Goal: Task Accomplishment & Management: Use online tool/utility

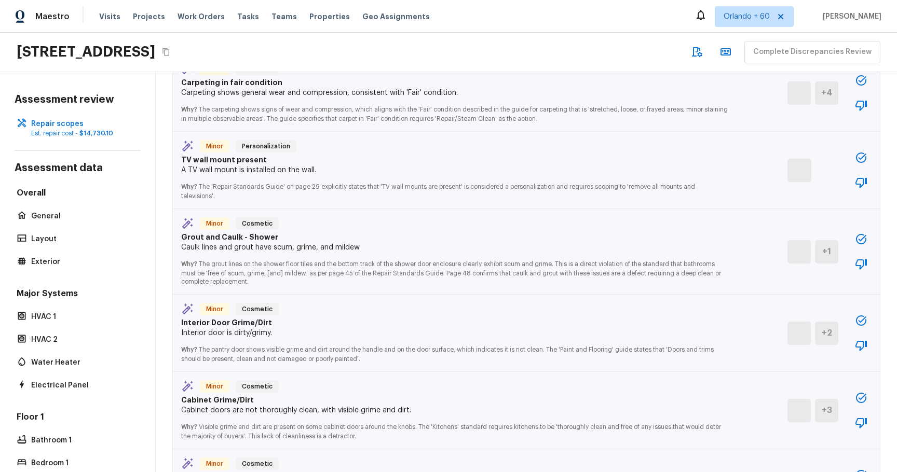
scroll to position [413, 0]
click at [858, 232] on icon "button" at bounding box center [861, 238] width 12 height 12
click at [861, 232] on icon "button" at bounding box center [861, 238] width 12 height 12
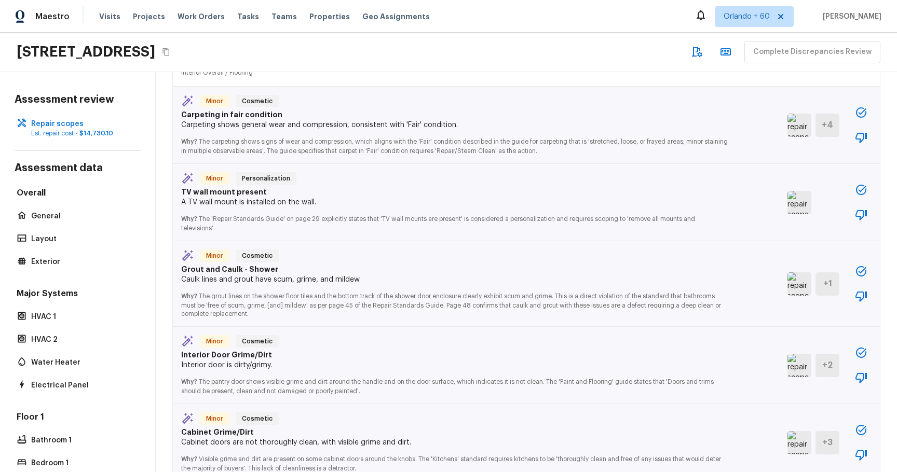
scroll to position [372, 0]
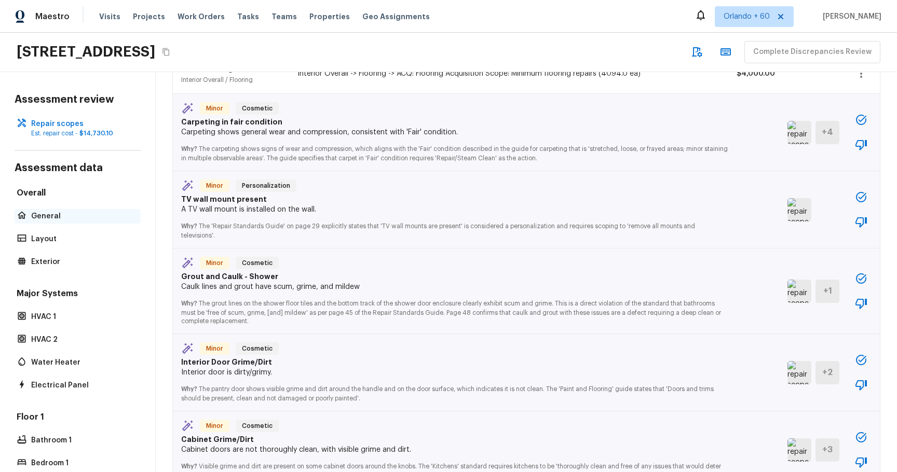
click at [40, 222] on div "General" at bounding box center [78, 216] width 126 height 15
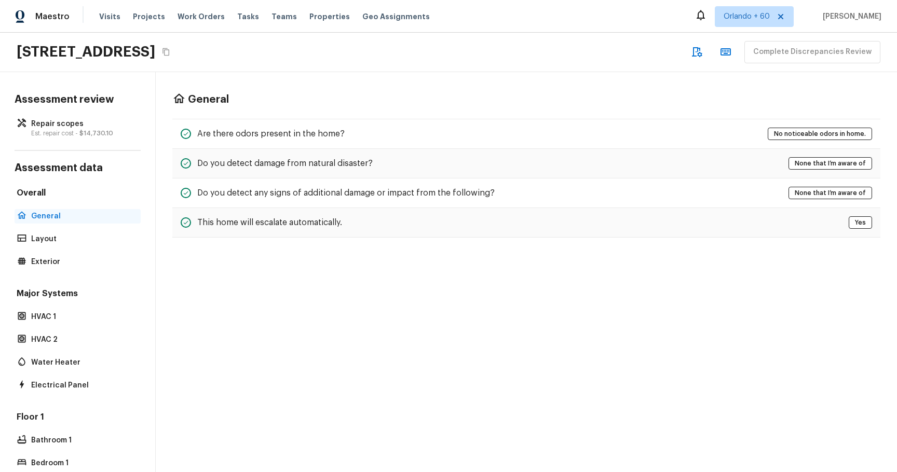
scroll to position [0, 0]
click at [52, 335] on p "HVAC 2" at bounding box center [82, 340] width 103 height 10
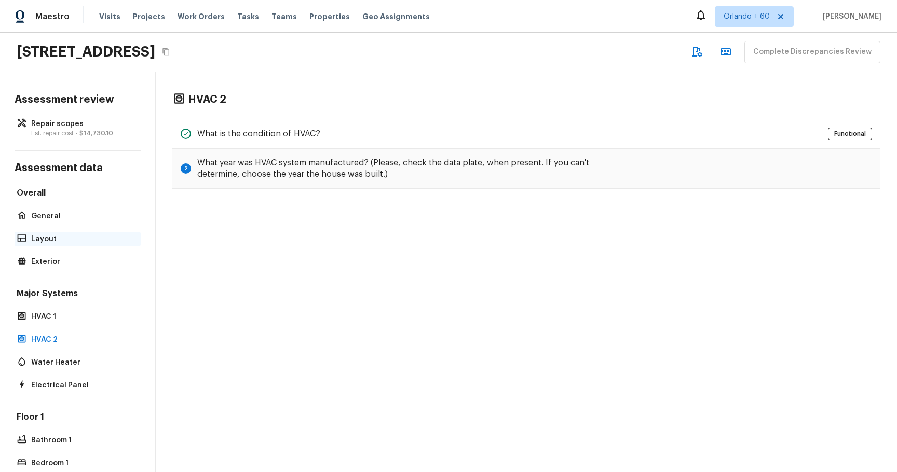
click at [42, 234] on p "Layout" at bounding box center [82, 239] width 103 height 10
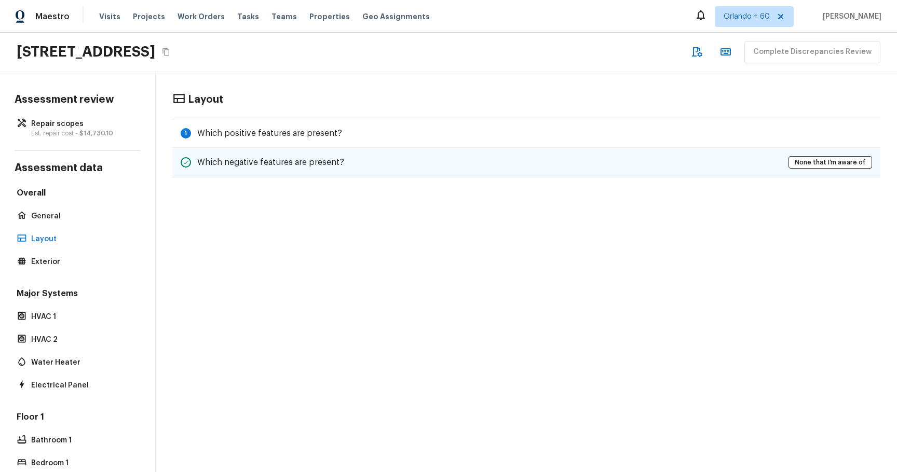
click at [385, 164] on div "Which negative features are present? None that I’m aware of" at bounding box center [526, 163] width 708 height 30
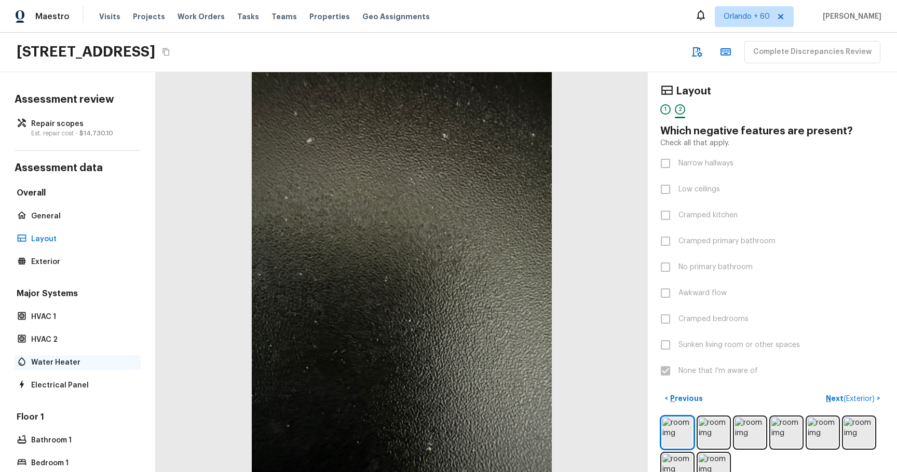
click at [44, 359] on p "Water Heater" at bounding box center [82, 363] width 103 height 10
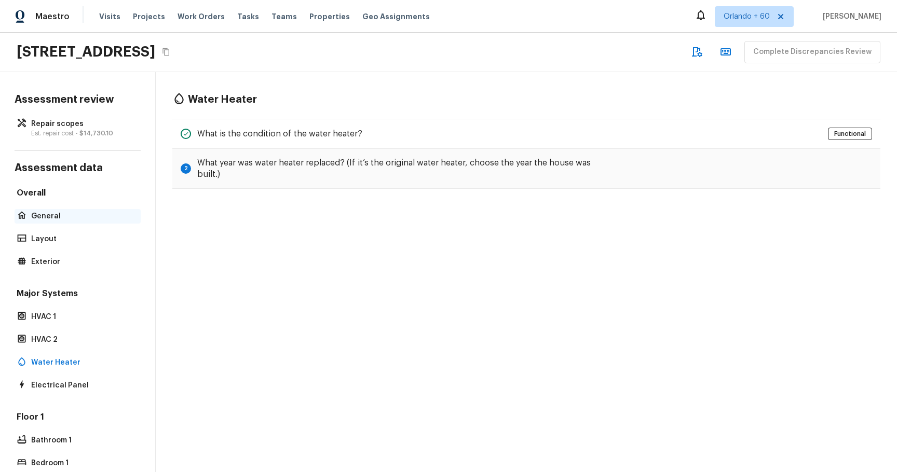
click at [54, 213] on p "General" at bounding box center [82, 216] width 103 height 10
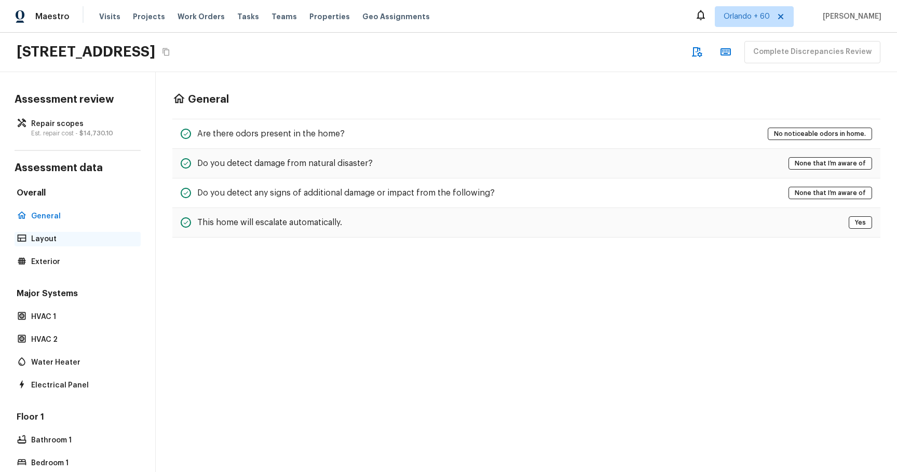
click at [50, 242] on p "Layout" at bounding box center [82, 239] width 103 height 10
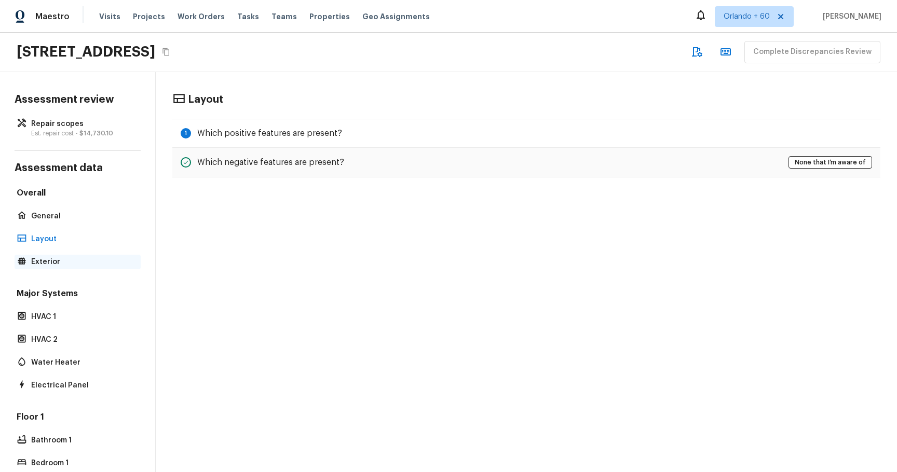
click at [44, 266] on p "Exterior" at bounding box center [82, 262] width 103 height 10
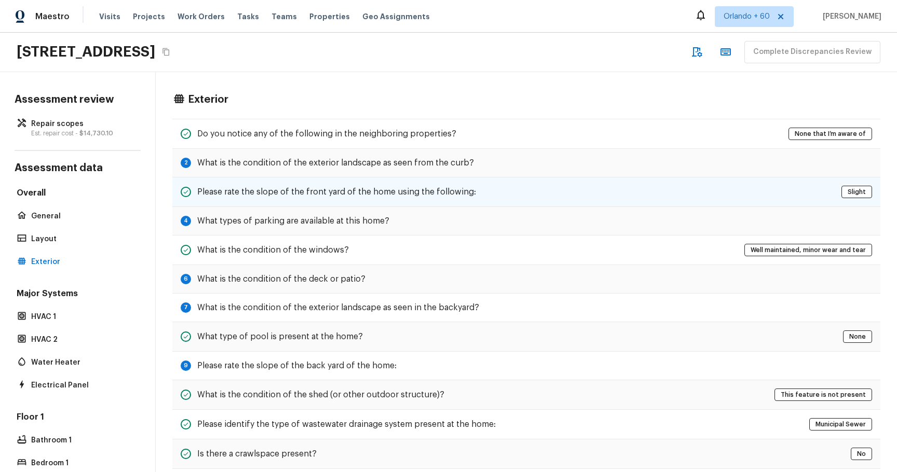
click at [392, 194] on h5 "Please rate the slope of the front yard of the home using the following:" at bounding box center [336, 191] width 279 height 11
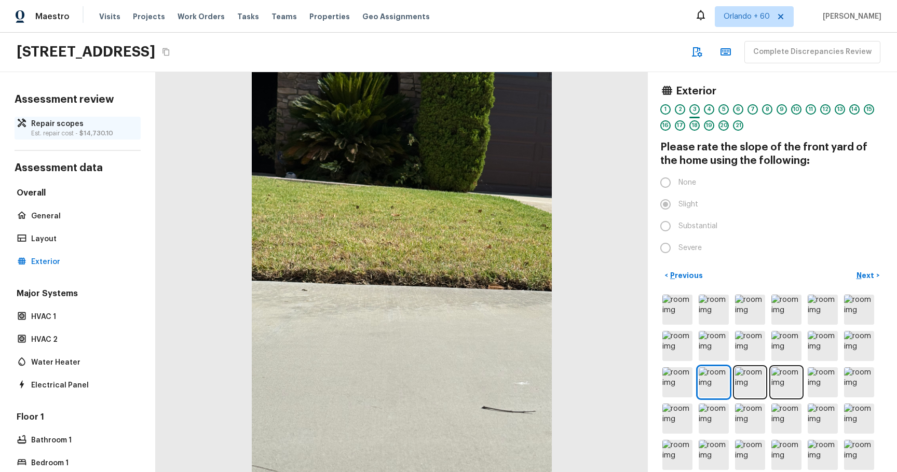
click at [77, 128] on p "Repair scopes" at bounding box center [82, 124] width 103 height 10
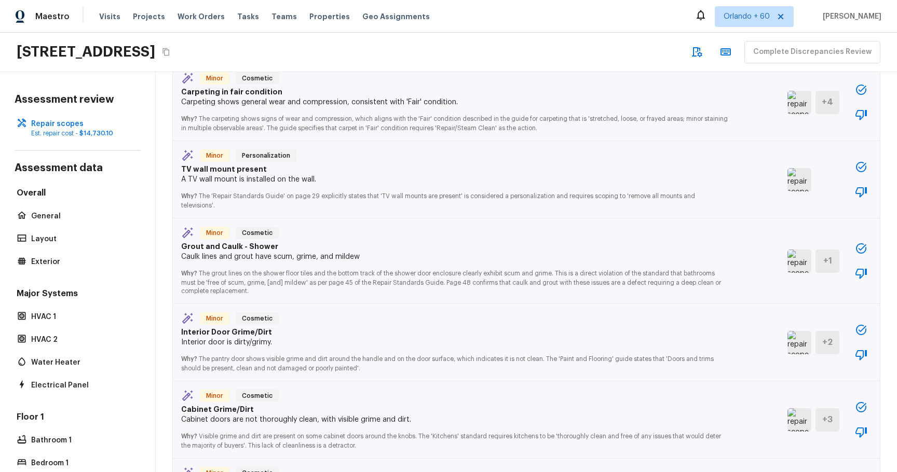
scroll to position [399, 0]
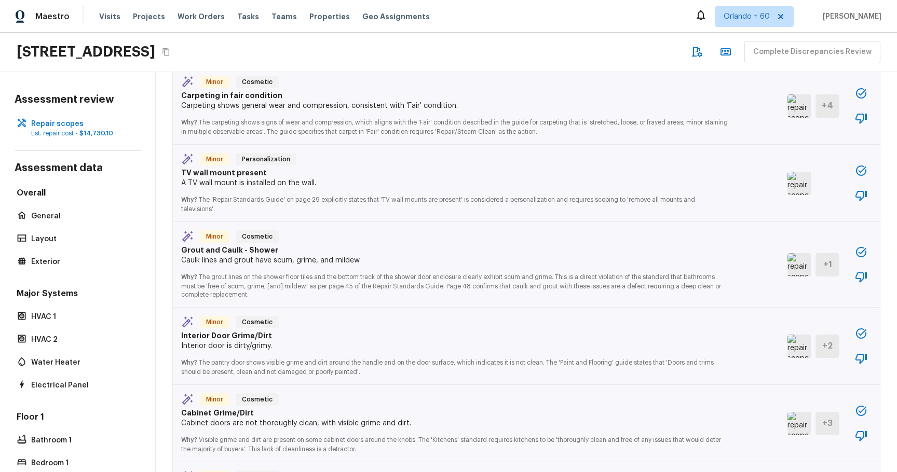
click at [859, 250] on icon "button" at bounding box center [861, 252] width 12 height 12
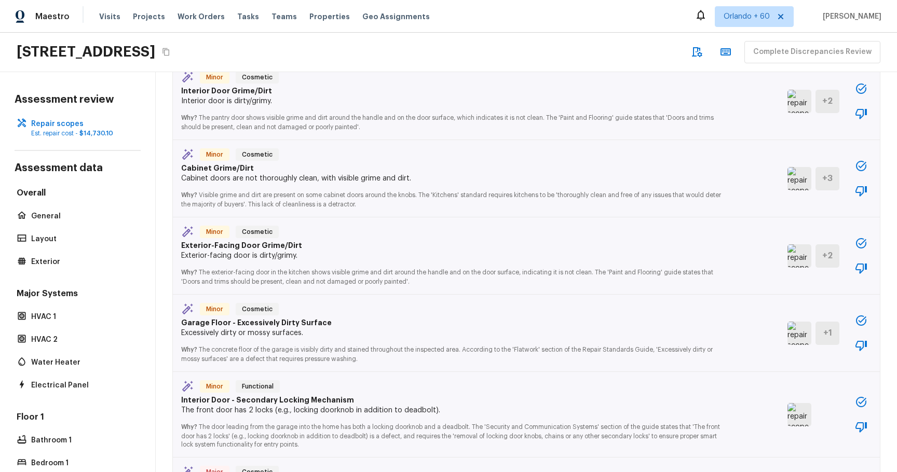
scroll to position [652, 0]
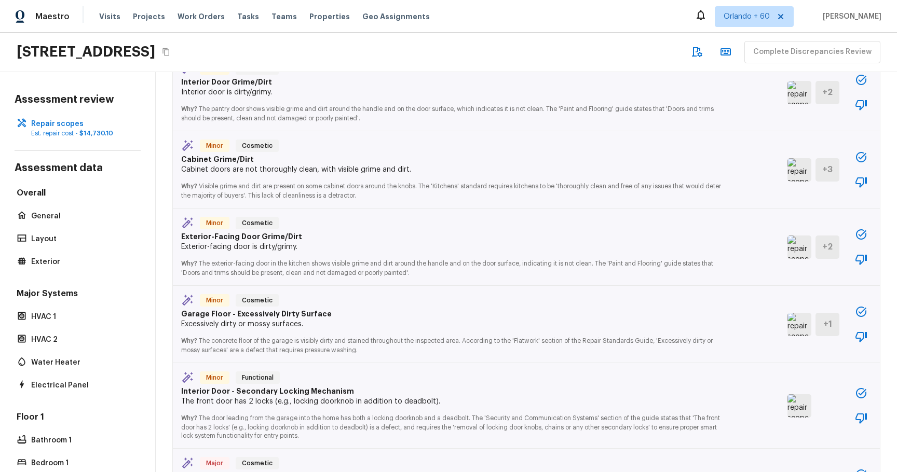
click at [862, 229] on icon "button" at bounding box center [861, 234] width 10 height 10
click at [858, 253] on icon "button" at bounding box center [861, 259] width 12 height 12
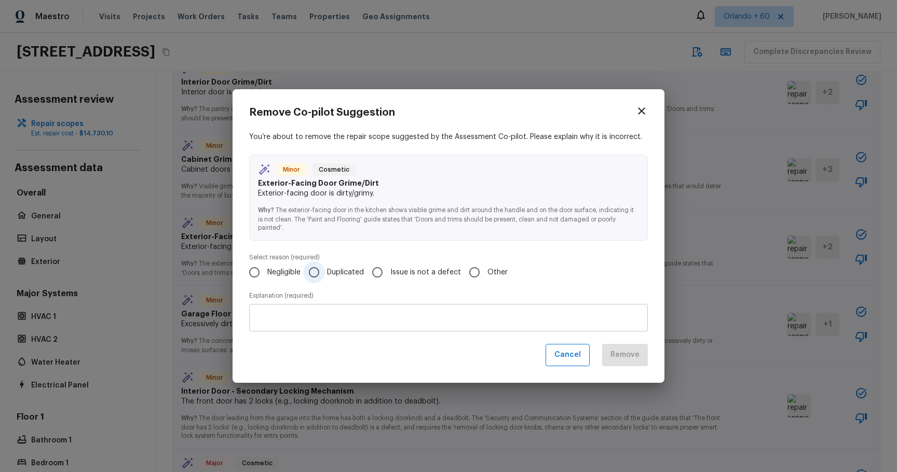
click at [341, 274] on span "Duplicated" at bounding box center [345, 272] width 37 height 10
click at [325, 274] on input "Duplicated" at bounding box center [314, 273] width 22 height 22
radio input "true"
click at [404, 265] on label "Issue is not a defect" at bounding box center [413, 273] width 94 height 22
click at [388, 265] on input "Issue is not a defect" at bounding box center [377, 273] width 22 height 22
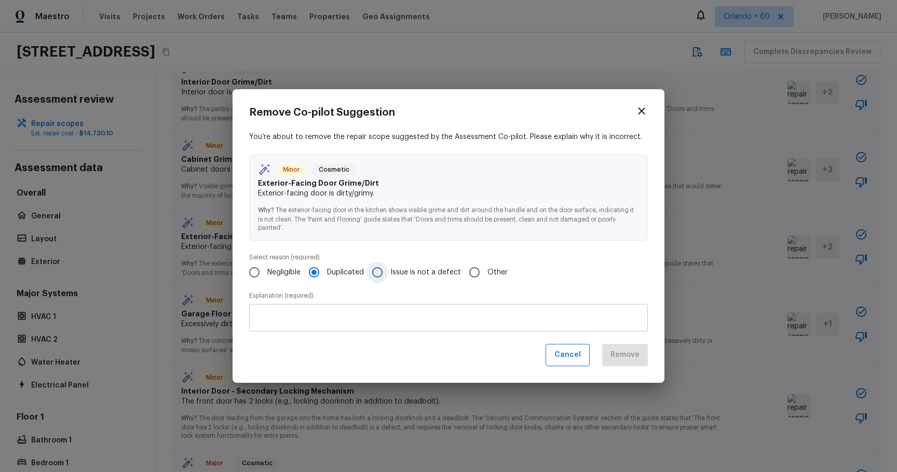
radio input "true"
click at [698, 147] on div "Remove Co-pilot Suggestion You’re about to remove the repair scope suggested by…" at bounding box center [448, 236] width 897 height 472
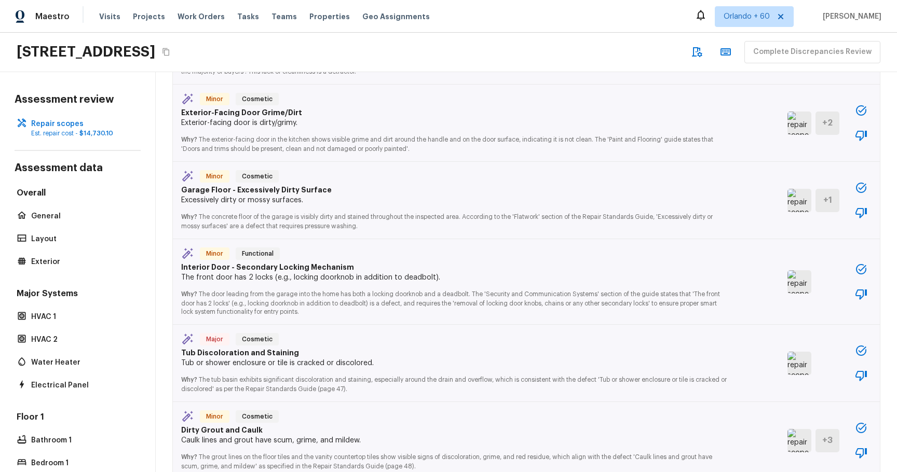
scroll to position [889, 0]
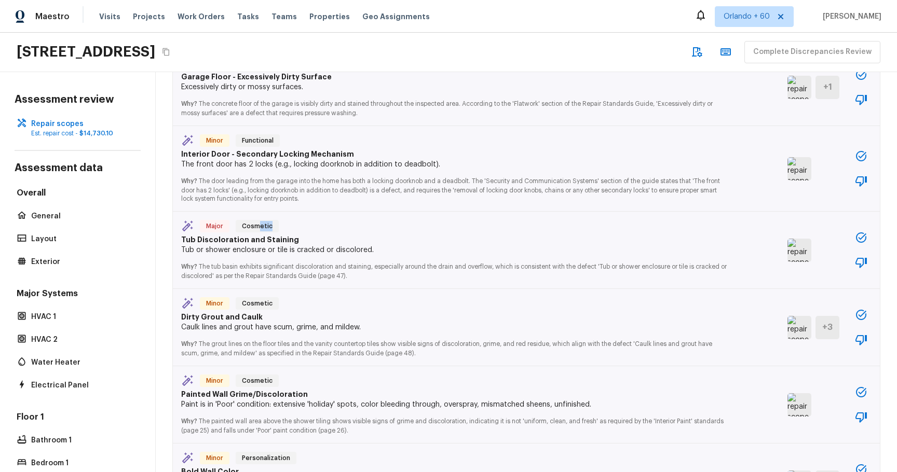
drag, startPoint x: 257, startPoint y: 217, endPoint x: 289, endPoint y: 218, distance: 31.2
click at [289, 220] on div "Major Cosmetic" at bounding box center [455, 227] width 548 height 15
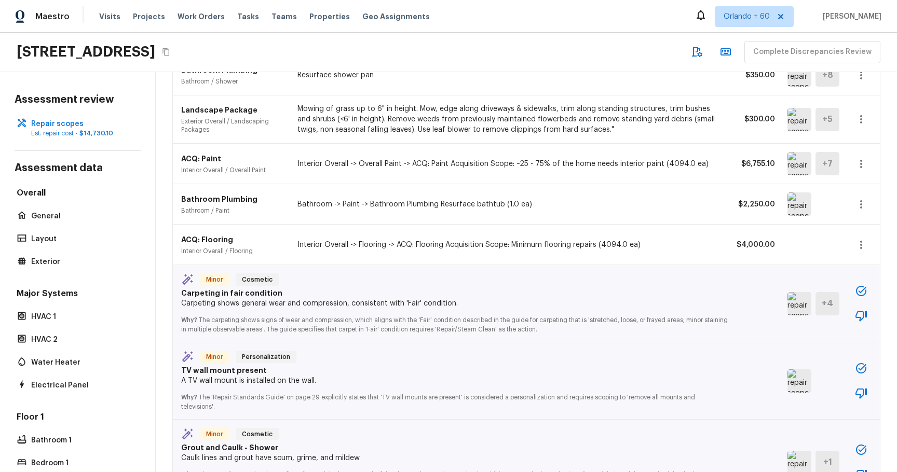
scroll to position [213, 0]
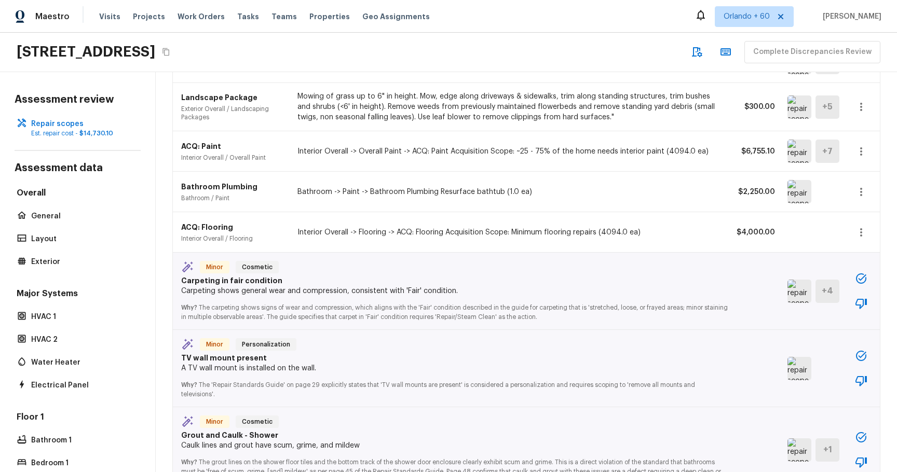
click at [830, 295] on h5 "+ 4" at bounding box center [826, 290] width 11 height 11
click at [827, 290] on h5 "+ 4" at bounding box center [826, 290] width 11 height 11
click at [821, 295] on h5 "+ 4" at bounding box center [826, 290] width 11 height 11
click at [827, 288] on h5 "+ 4" at bounding box center [826, 290] width 11 height 11
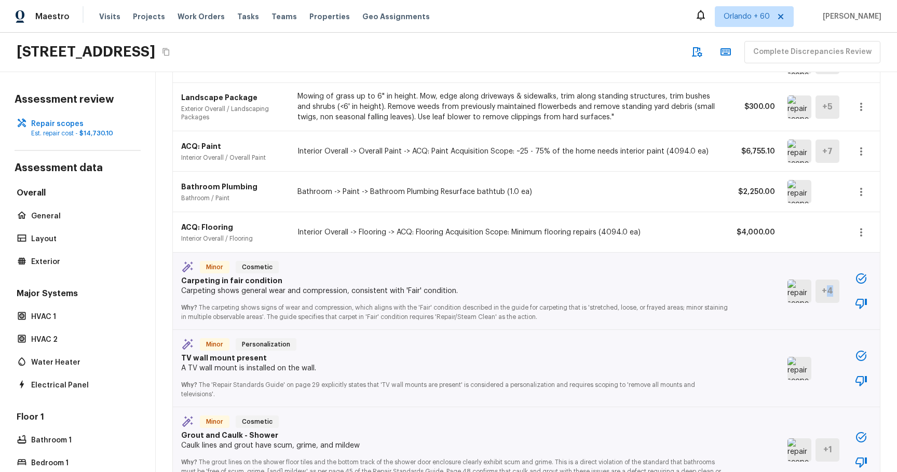
click at [827, 288] on h5 "+ 4" at bounding box center [826, 290] width 11 height 11
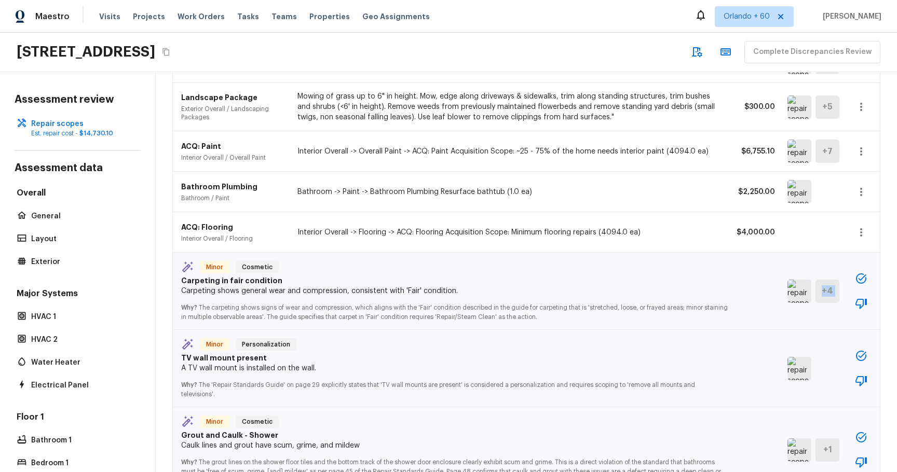
click at [827, 290] on h5 "+ 4" at bounding box center [826, 290] width 11 height 11
click at [794, 295] on img at bounding box center [799, 291] width 24 height 23
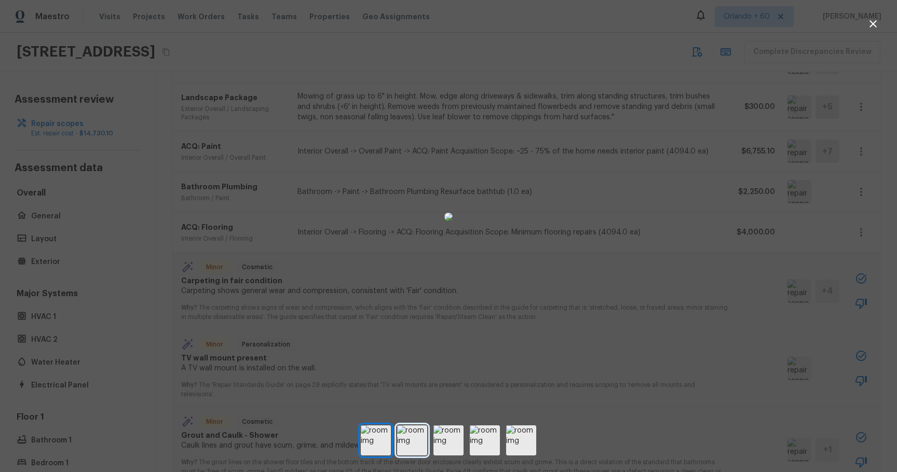
click at [416, 432] on img at bounding box center [412, 440] width 30 height 30
click at [481, 439] on img at bounding box center [485, 440] width 30 height 30
click at [528, 440] on img at bounding box center [521, 440] width 30 height 30
click at [722, 393] on div at bounding box center [448, 217] width 897 height 401
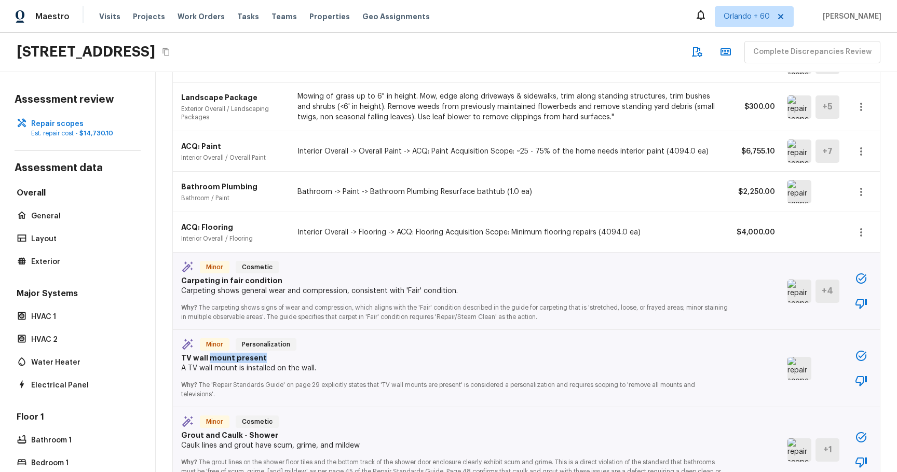
drag, startPoint x: 209, startPoint y: 355, endPoint x: 266, endPoint y: 353, distance: 57.1
click at [266, 353] on p "TV wall mount present" at bounding box center [455, 358] width 548 height 10
click at [208, 358] on p "TV wall mount present" at bounding box center [455, 358] width 548 height 10
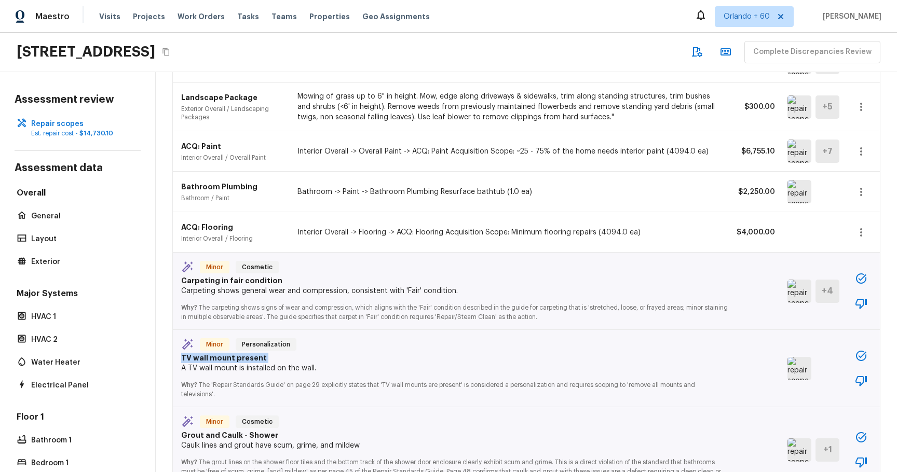
click at [208, 358] on p "TV wall mount present" at bounding box center [455, 358] width 548 height 10
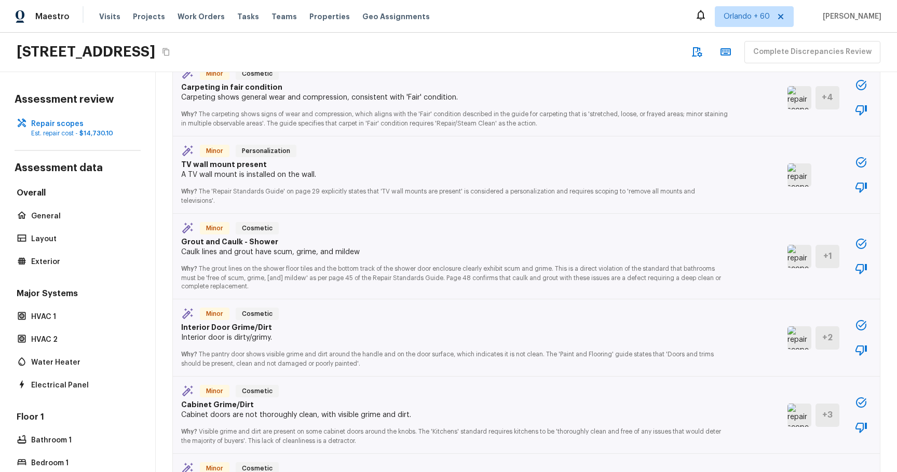
scroll to position [0, 0]
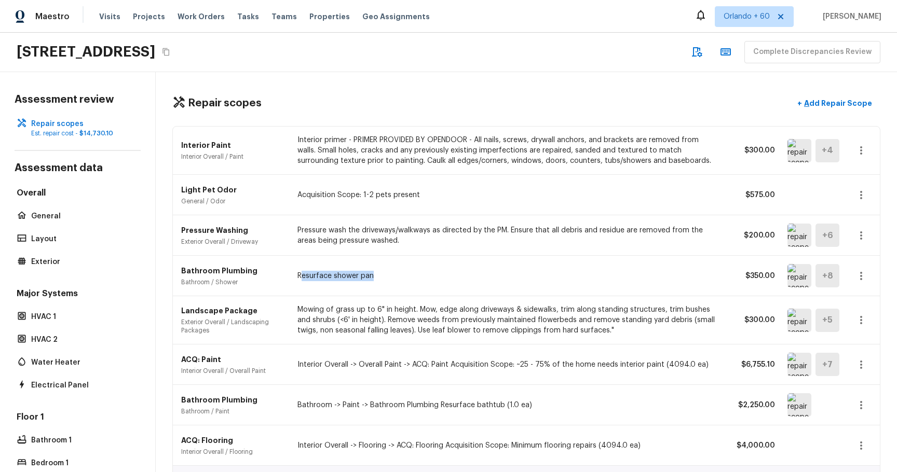
drag, startPoint x: 303, startPoint y: 275, endPoint x: 380, endPoint y: 286, distance: 78.1
click at [380, 286] on div "Bathroom Plumbing Bathroom / Shower Resurface shower pan $350.00 + 8" at bounding box center [526, 276] width 707 height 40
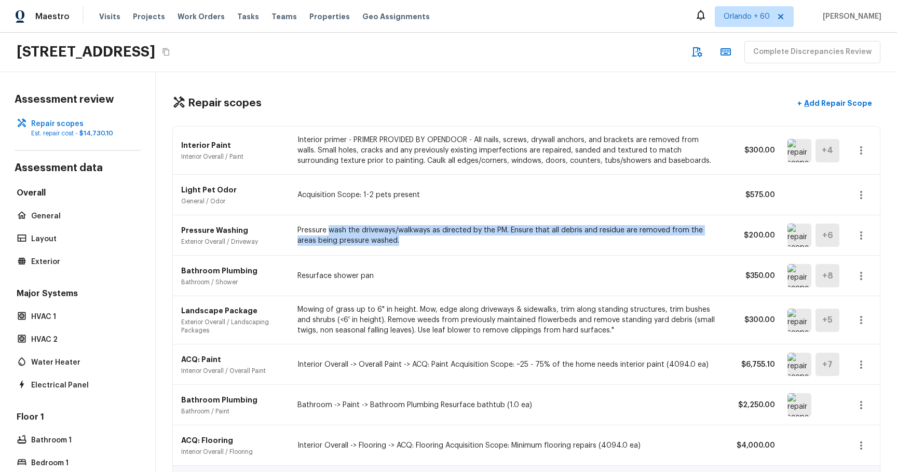
drag, startPoint x: 328, startPoint y: 231, endPoint x: 413, endPoint y: 254, distance: 88.1
click at [413, 254] on div "Pressure Washing Exterior Overall / Driveway Pressure wash the driveways/walkwa…" at bounding box center [526, 235] width 707 height 40
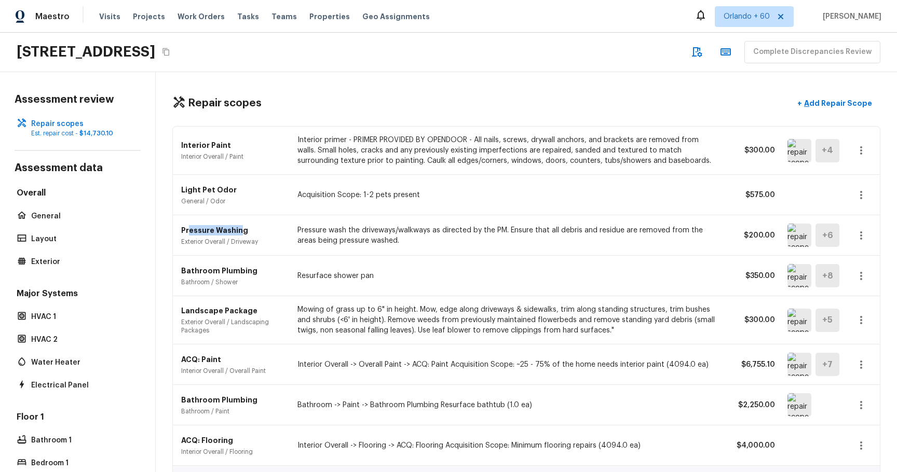
drag, startPoint x: 241, startPoint y: 231, endPoint x: 188, endPoint y: 227, distance: 52.5
click at [188, 227] on p "Pressure Washing" at bounding box center [233, 230] width 104 height 10
drag, startPoint x: 222, startPoint y: 190, endPoint x: 173, endPoint y: 185, distance: 49.6
click at [173, 185] on div "Light Pet Odor General / Odor Acquisition Scope: 1-2 pets present $575.00" at bounding box center [526, 195] width 707 height 40
drag, startPoint x: 226, startPoint y: 227, endPoint x: 204, endPoint y: 227, distance: 21.8
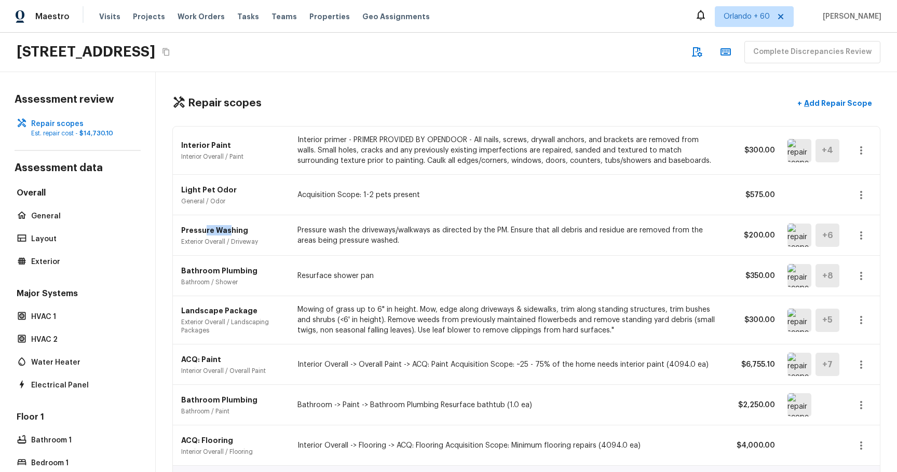
click at [204, 227] on p "Pressure Washing" at bounding box center [233, 230] width 104 height 10
drag, startPoint x: 317, startPoint y: 268, endPoint x: 382, endPoint y: 269, distance: 65.4
click at [382, 270] on div "Bathroom Plumbing Bathroom / Shower Resurface shower pan $350.00 + 8" at bounding box center [526, 276] width 707 height 40
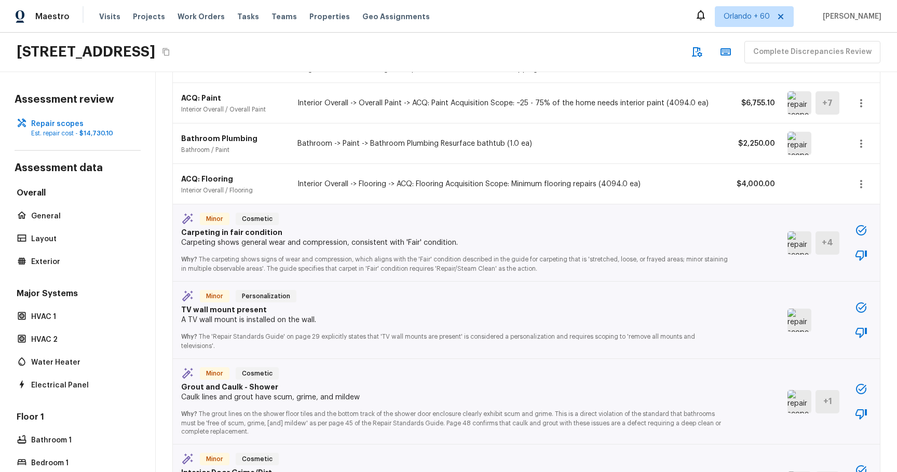
scroll to position [263, 0]
click at [867, 225] on button "button" at bounding box center [860, 228] width 21 height 21
click at [758, 181] on p "$4,000.00" at bounding box center [751, 182] width 47 height 10
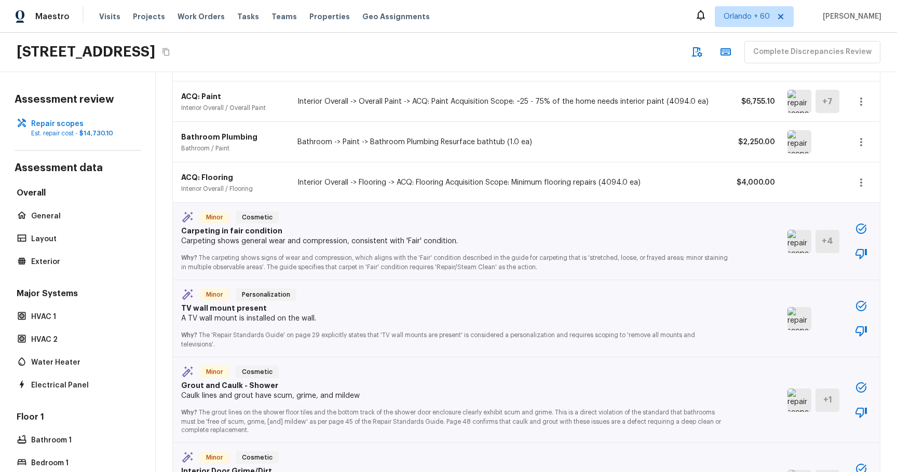
click at [756, 137] on p "$2,250.00" at bounding box center [751, 142] width 47 height 10
click at [857, 255] on icon "button" at bounding box center [860, 254] width 11 height 10
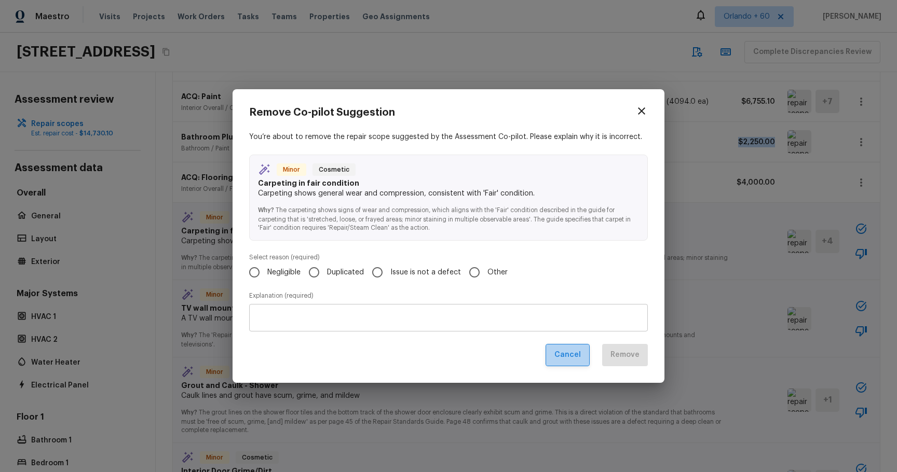
click at [572, 356] on button "Cancel" at bounding box center [567, 355] width 44 height 22
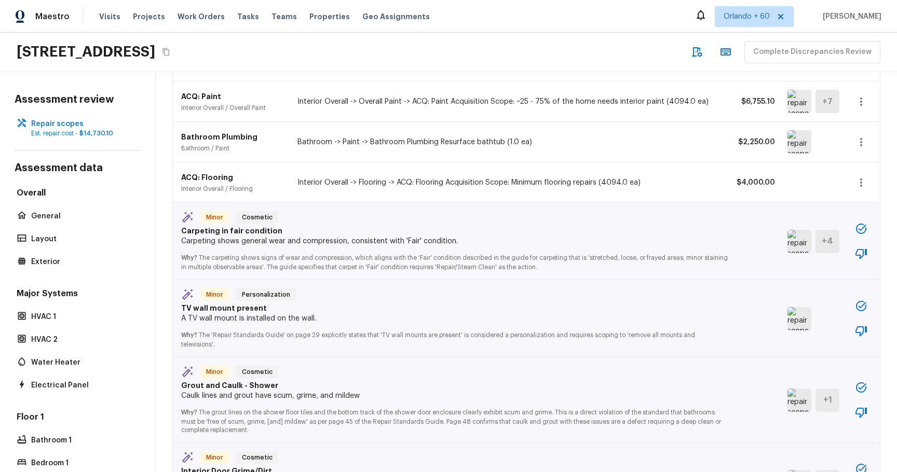
click at [690, 142] on p "Bathroom -> Paint -> Bathroom Plumbing Resurface bathtub (1.0 ea)" at bounding box center [506, 142] width 419 height 10
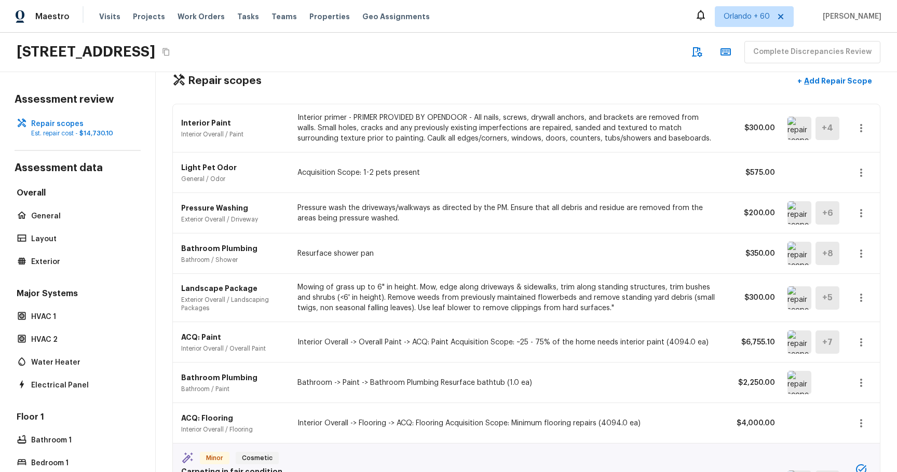
scroll to position [0, 0]
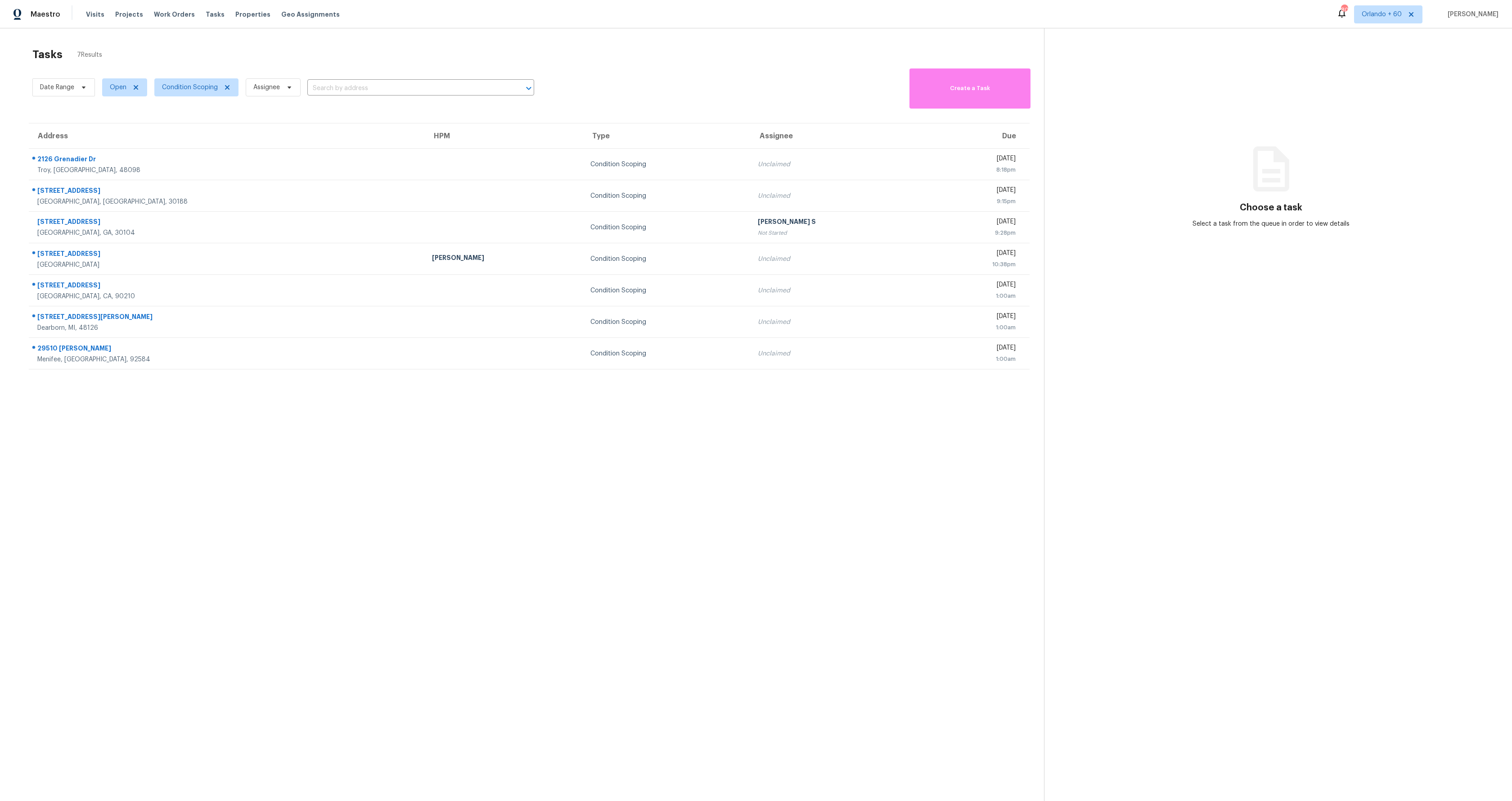
scroll to position [15, 0]
